Goal: Navigation & Orientation: Find specific page/section

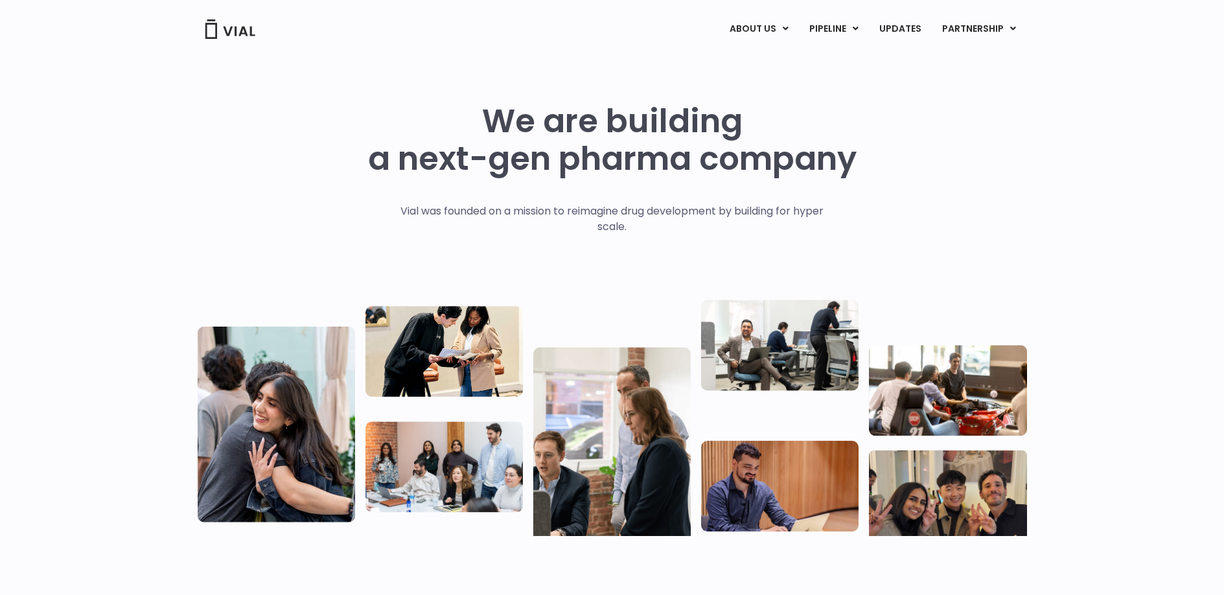
click at [924, 45] on div "ABOUT US ABOUT US CAREERS CONTACT US PIPELINE TL1A HLE PHASE 2 INHBE/ACTIVIN E …" at bounding box center [612, 27] width 855 height 55
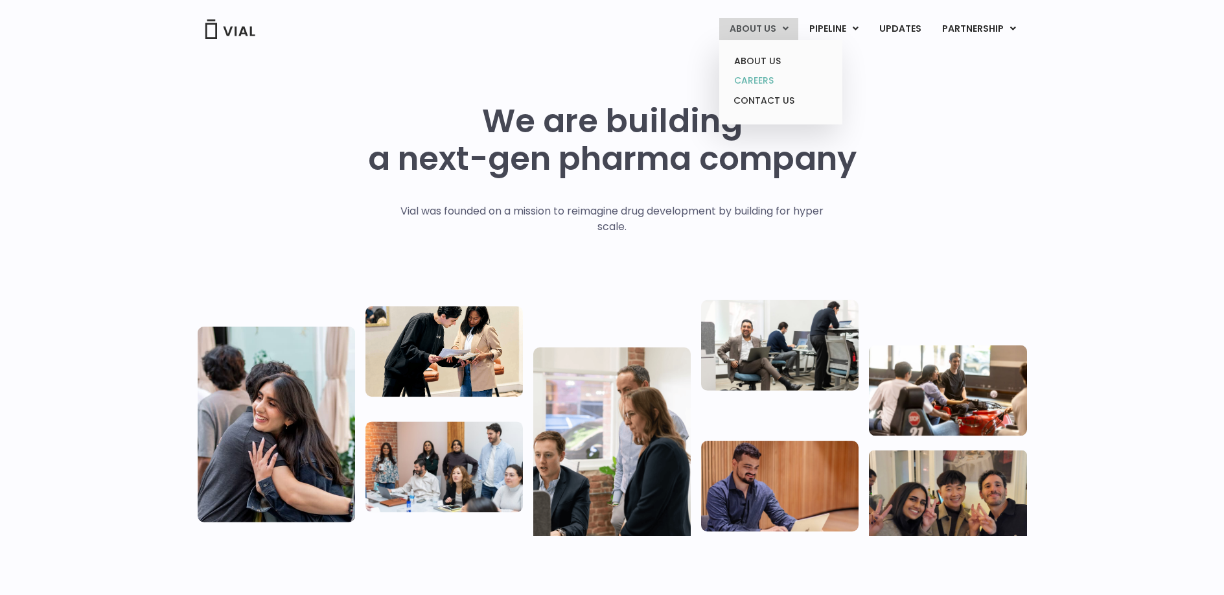
click at [761, 82] on link "CAREERS" at bounding box center [780, 81] width 113 height 20
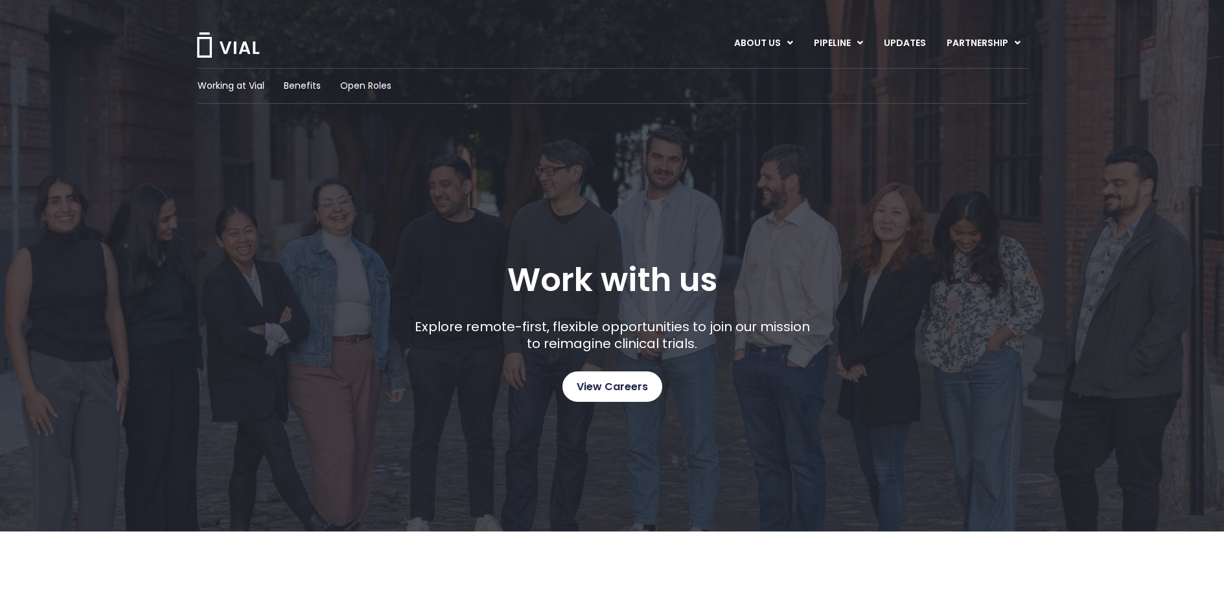
click at [616, 397] on link "View Careers" at bounding box center [612, 386] width 100 height 30
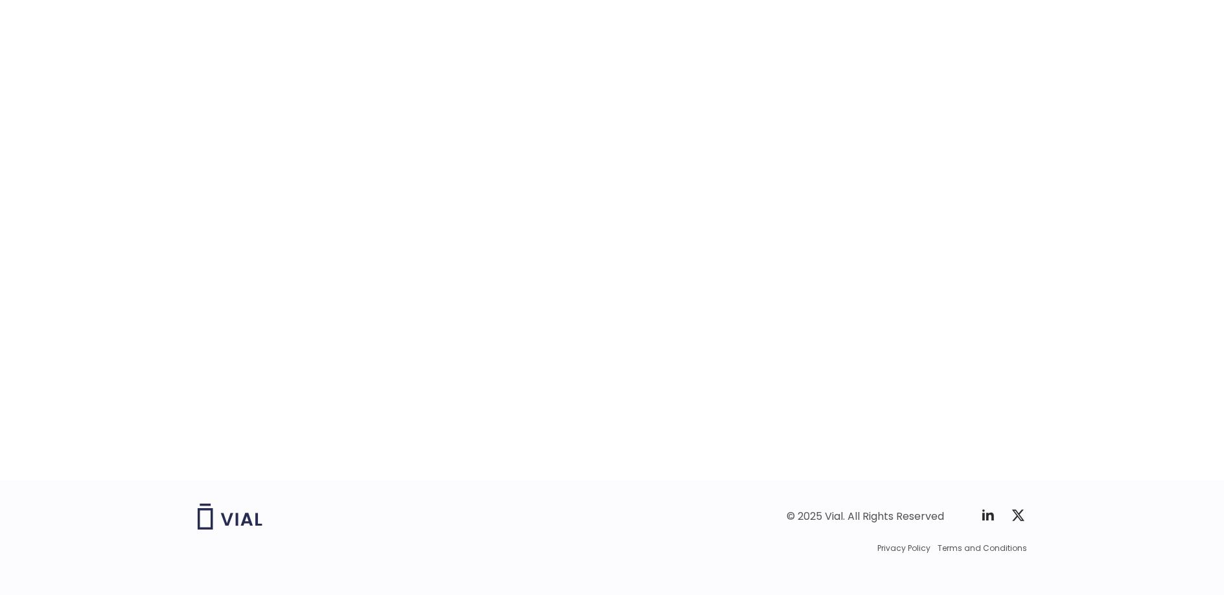
scroll to position [1945, 0]
